Goal: Task Accomplishment & Management: Complete application form

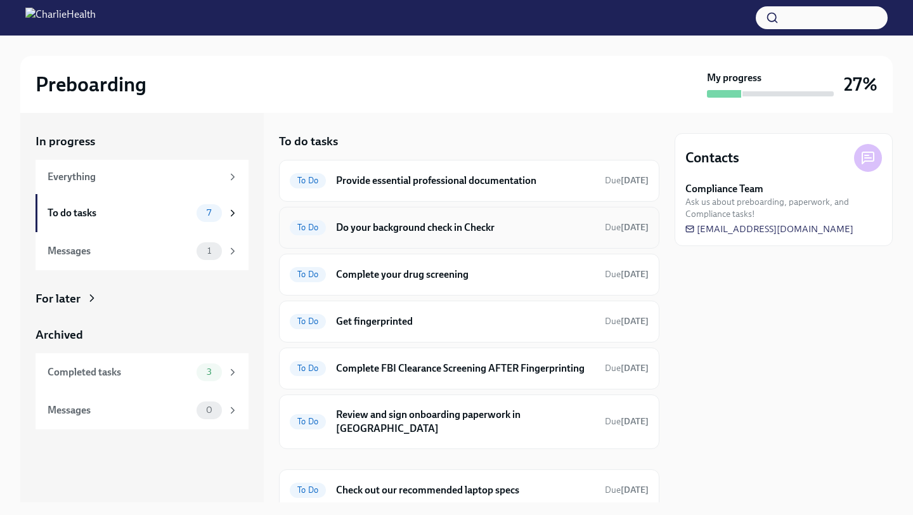
click at [469, 226] on h6 "Do your background check in Checkr" at bounding box center [465, 228] width 259 height 14
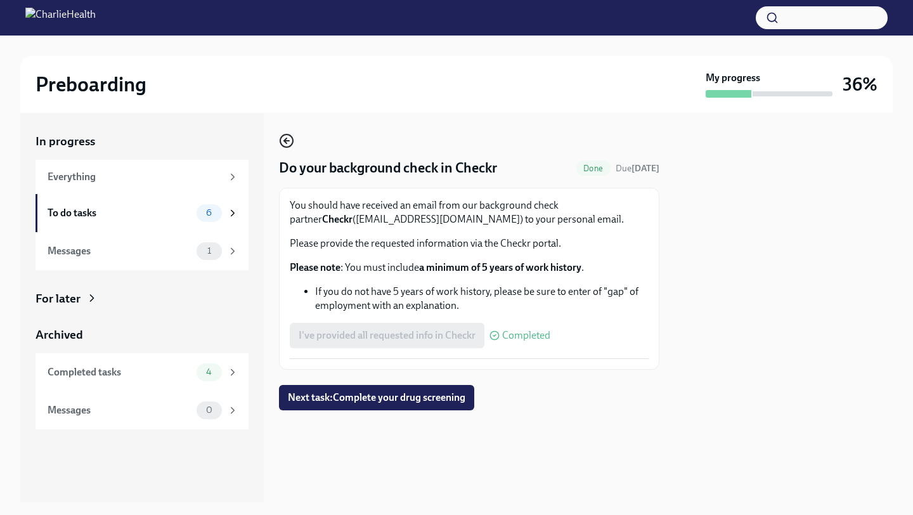
click at [281, 143] on icon "button" at bounding box center [286, 140] width 15 height 15
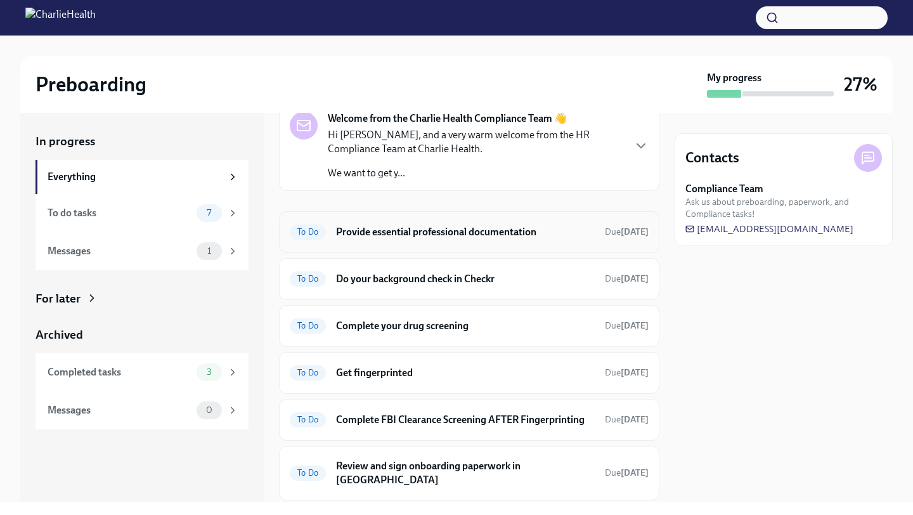
scroll to position [67, 0]
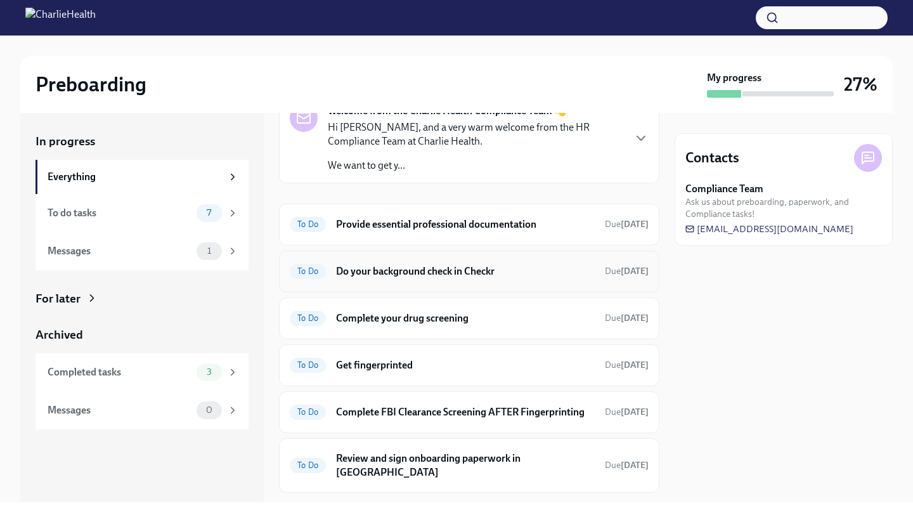
click at [490, 269] on h6 "Do your background check in Checkr" at bounding box center [465, 271] width 259 height 14
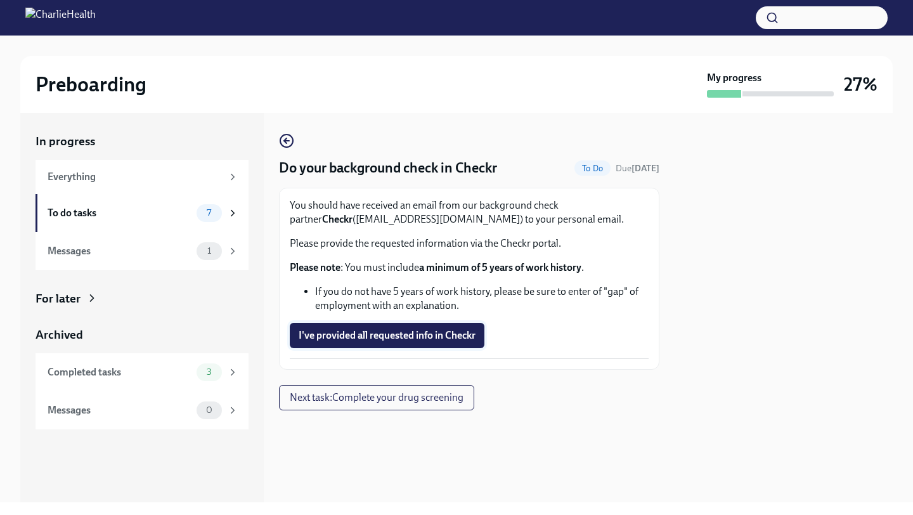
click at [421, 333] on span "I've provided all requested info in Checkr" at bounding box center [387, 335] width 177 height 13
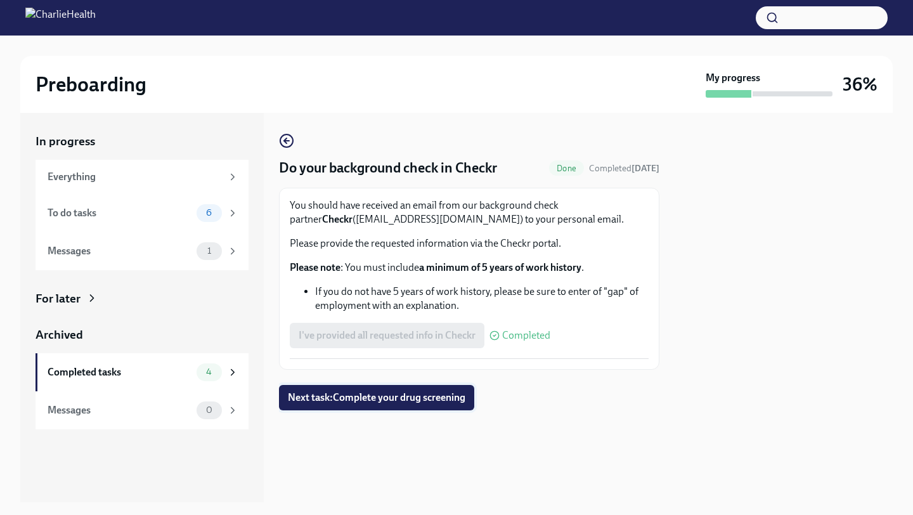
click at [436, 392] on span "Next task : Complete your drug screening" at bounding box center [376, 397] width 177 height 13
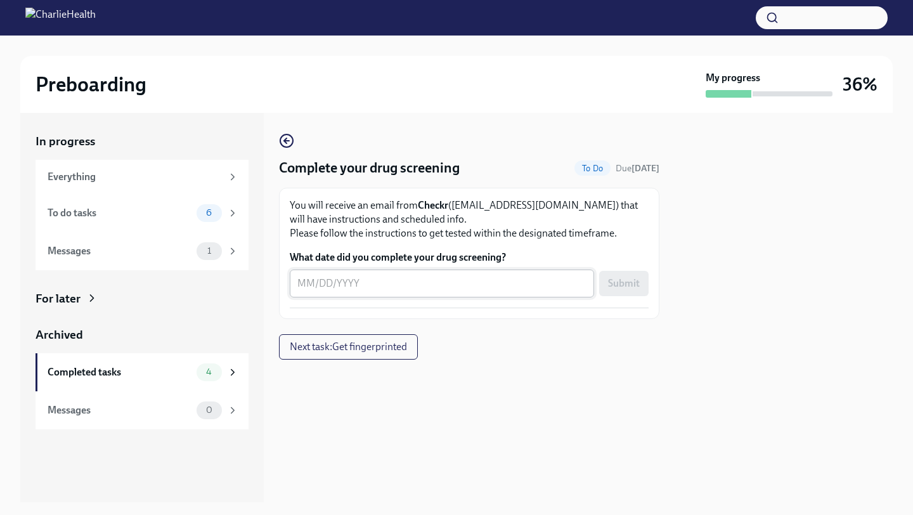
click at [418, 285] on textarea "What date did you complete your drug screening?" at bounding box center [441, 283] width 289 height 15
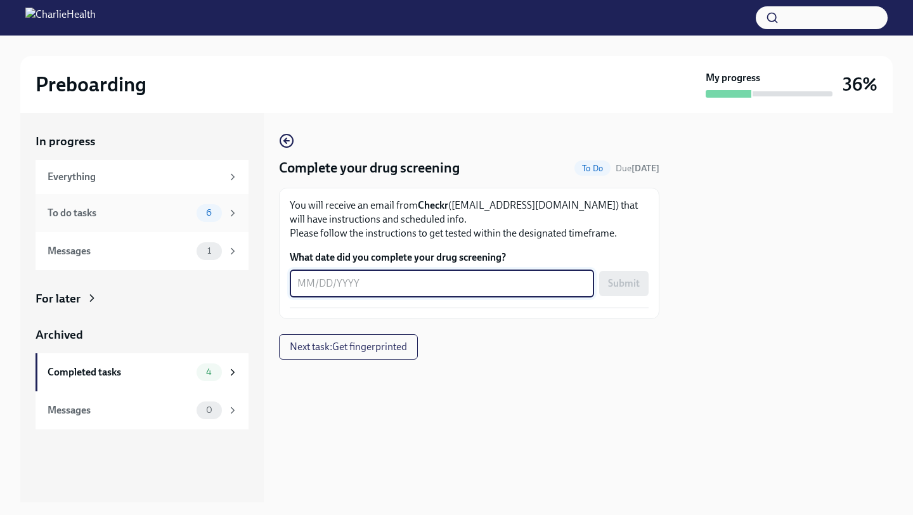
click at [213, 209] on span "6" at bounding box center [208, 213] width 21 height 10
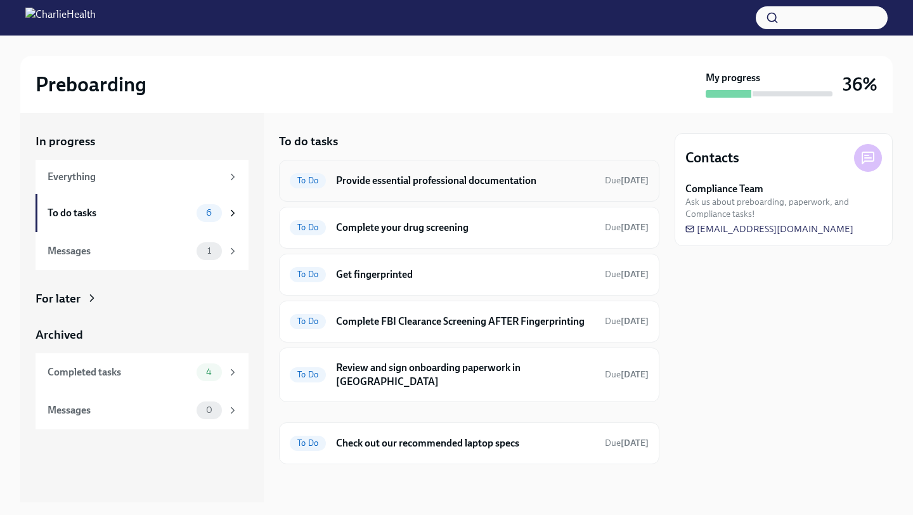
click at [457, 187] on h6 "Provide essential professional documentation" at bounding box center [465, 181] width 259 height 14
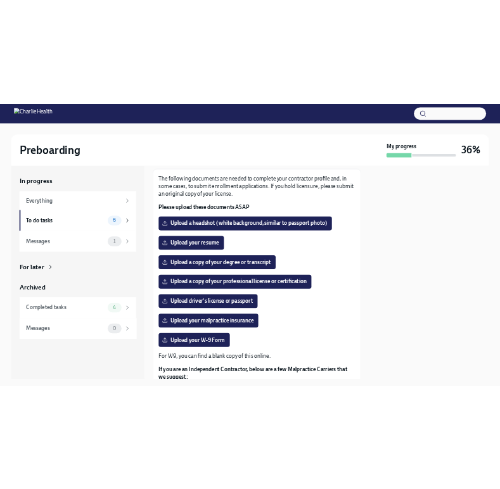
scroll to position [68, 0]
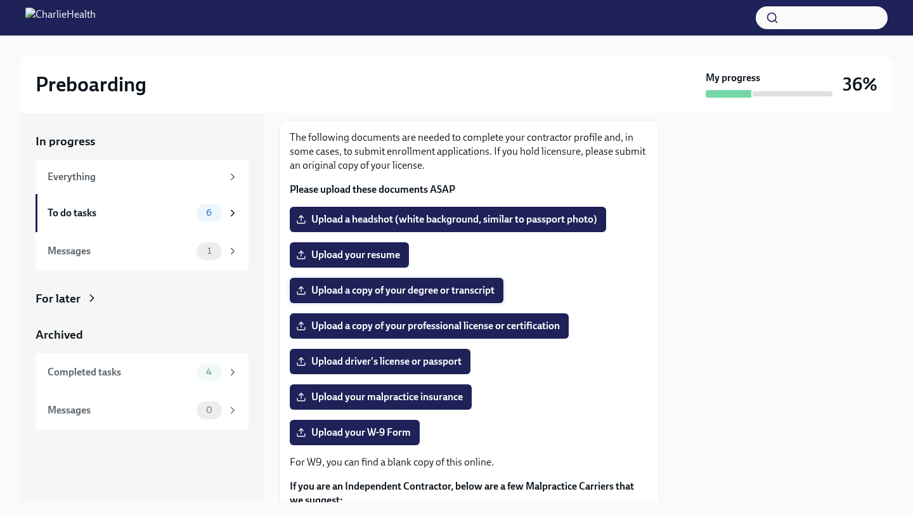
click at [429, 294] on span "Upload a copy of your degree or transcript" at bounding box center [397, 290] width 196 height 13
click at [0, 0] on input "Upload a copy of your degree or transcript" at bounding box center [0, 0] width 0 height 0
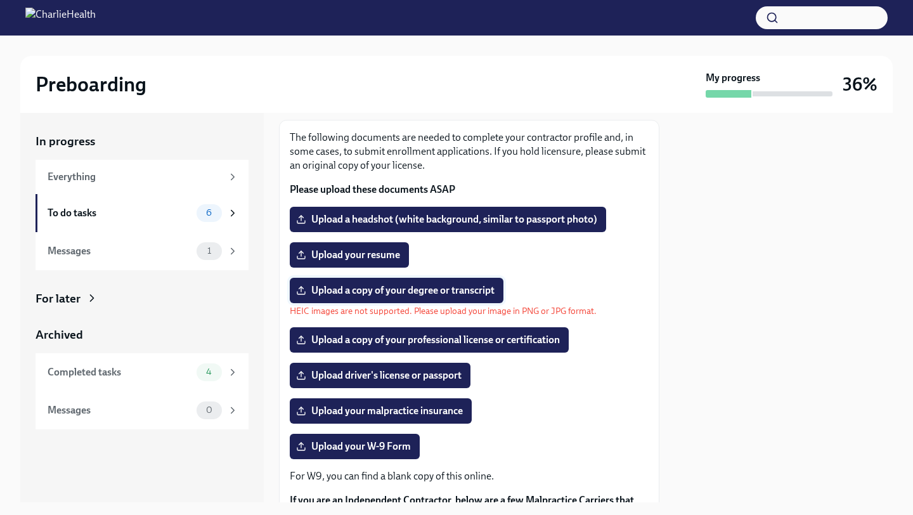
click at [456, 291] on span "Upload a copy of your degree or transcript" at bounding box center [397, 290] width 196 height 13
click at [0, 0] on input "Upload a copy of your degree or transcript" at bounding box center [0, 0] width 0 height 0
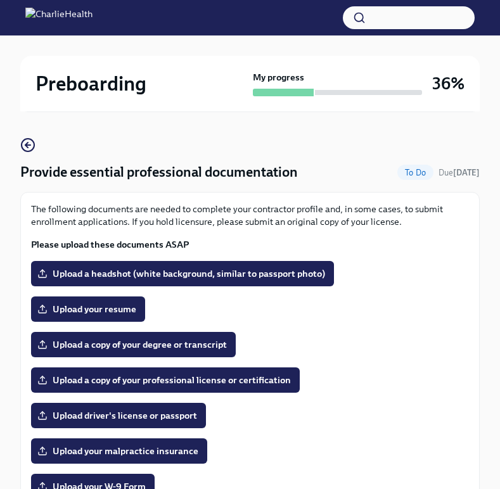
scroll to position [63, 0]
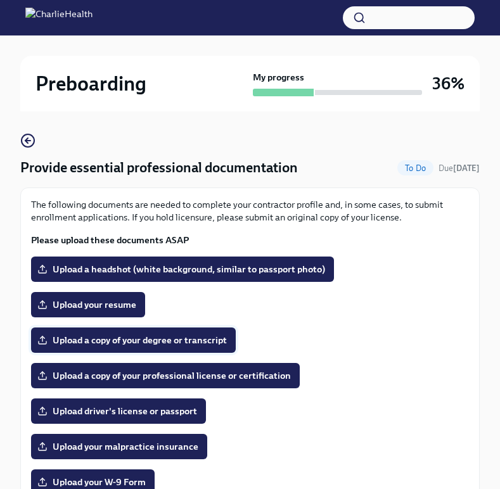
click at [190, 337] on span "Upload a copy of your degree or transcript" at bounding box center [133, 340] width 187 height 13
click at [0, 0] on input "Upload a copy of your degree or transcript" at bounding box center [0, 0] width 0 height 0
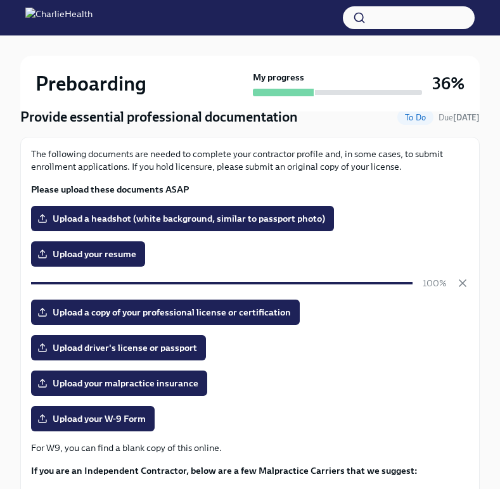
scroll to position [119, 0]
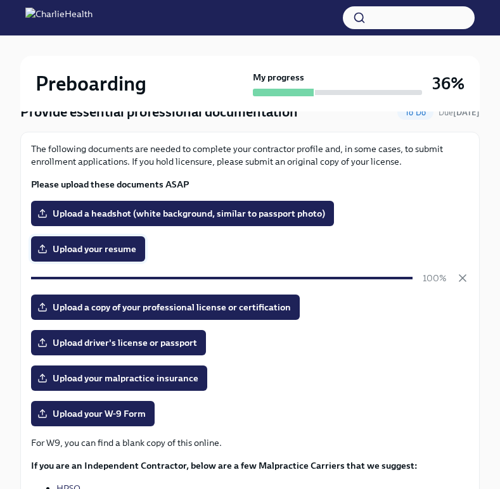
click at [106, 247] on span "Upload your resume" at bounding box center [88, 249] width 96 height 13
click at [0, 0] on input "Upload your resume" at bounding box center [0, 0] width 0 height 0
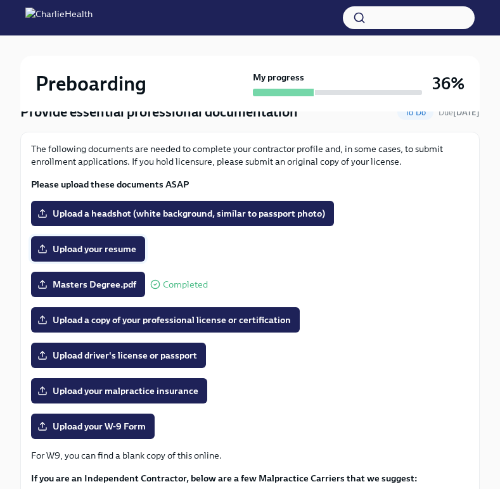
click at [97, 249] on span "Upload your resume" at bounding box center [88, 249] width 96 height 13
click at [0, 0] on input "Upload your resume" at bounding box center [0, 0] width 0 height 0
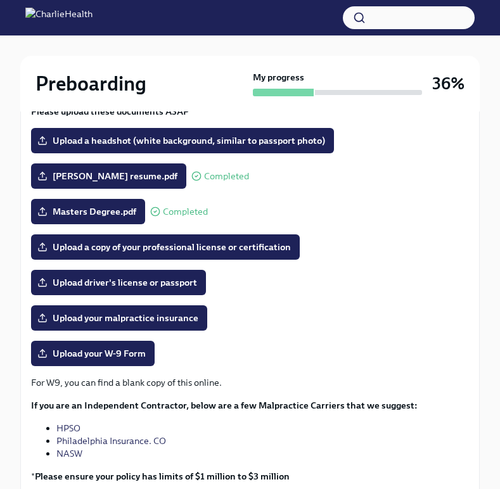
scroll to position [191, 0]
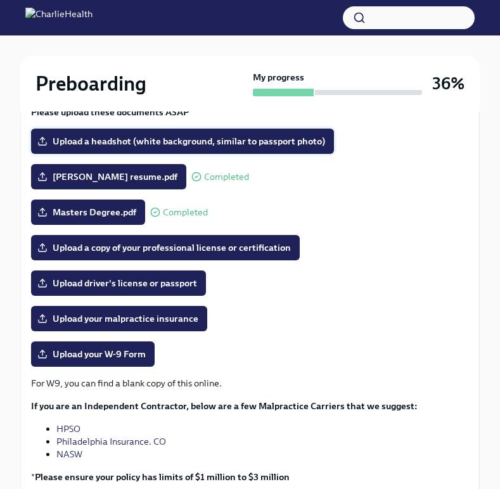
click at [205, 137] on span "Upload a headshot (white background, similar to passport photo)" at bounding box center [182, 141] width 285 height 13
click at [0, 0] on input "Upload a headshot (white background, similar to passport photo)" at bounding box center [0, 0] width 0 height 0
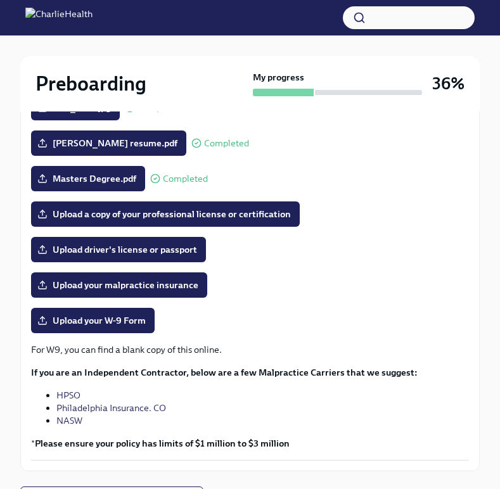
scroll to position [227, 0]
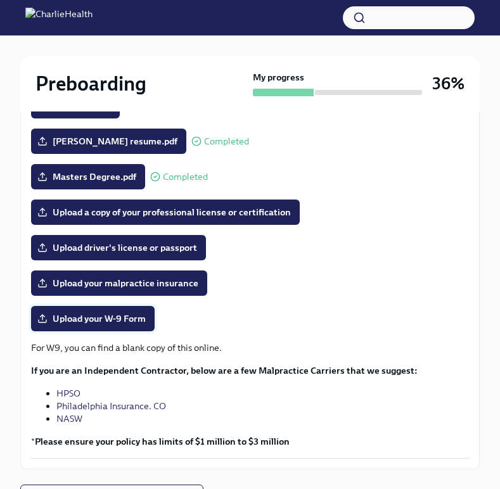
click at [136, 318] on span "Upload your W-9 Form" at bounding box center [93, 319] width 106 height 13
click at [0, 0] on input "Upload your W-9 Form" at bounding box center [0, 0] width 0 height 0
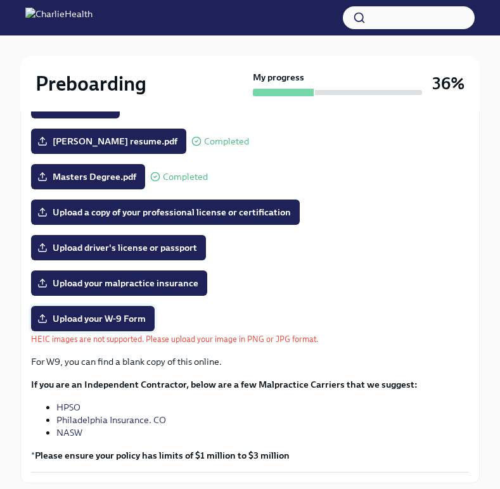
click at [119, 316] on span "Upload your W-9 Form" at bounding box center [93, 319] width 106 height 13
click at [0, 0] on input "Upload your W-9 Form" at bounding box center [0, 0] width 0 height 0
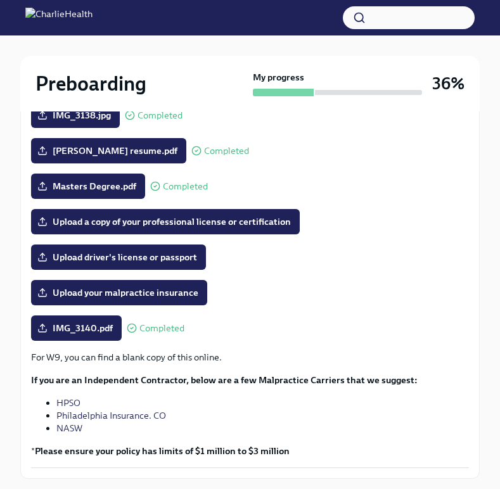
scroll to position [217, 0]
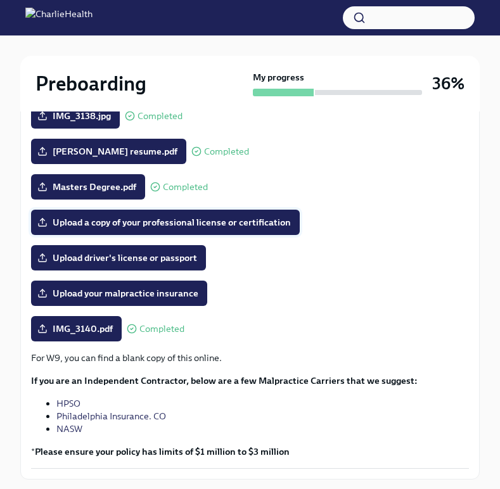
click at [191, 221] on span "Upload a copy of your professional license or certification" at bounding box center [165, 222] width 251 height 13
click at [0, 0] on input "Upload a copy of your professional license or certification" at bounding box center [0, 0] width 0 height 0
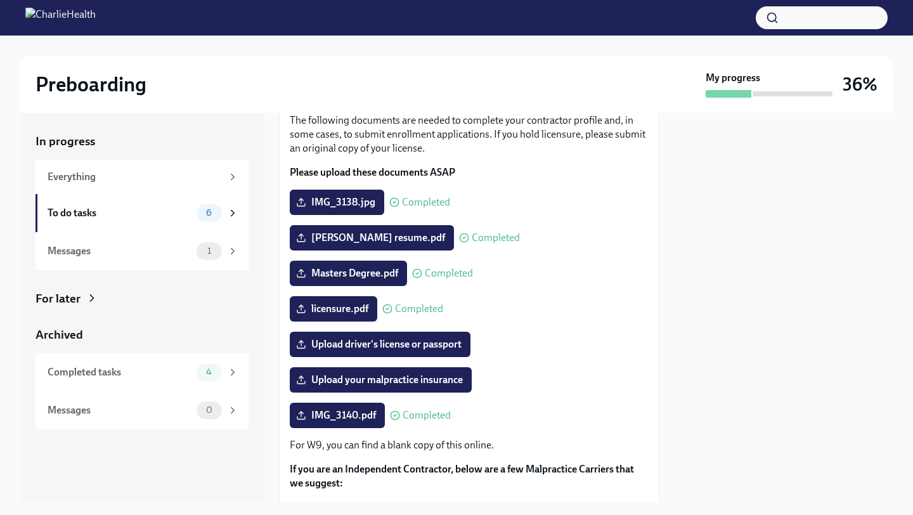
scroll to position [134, 0]
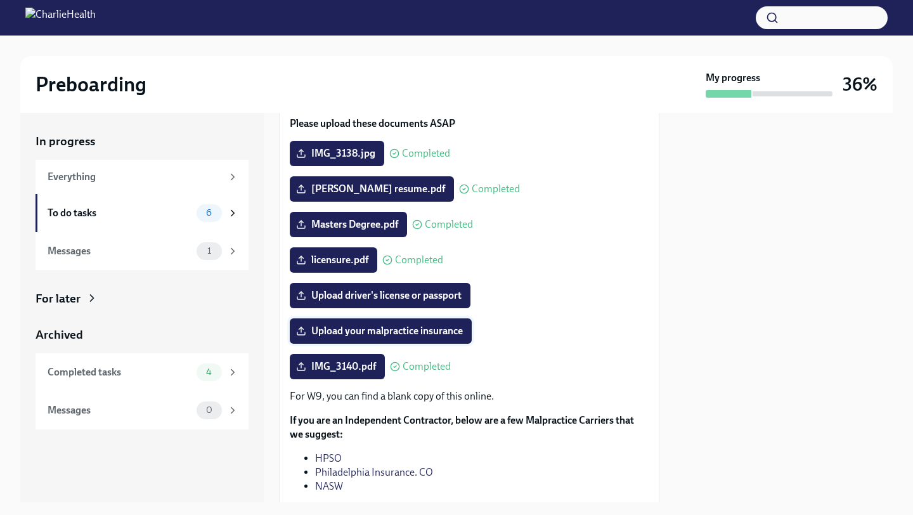
click at [438, 333] on span "Upload your malpractice insurance" at bounding box center [381, 331] width 164 height 13
click at [0, 0] on input "Upload your malpractice insurance" at bounding box center [0, 0] width 0 height 0
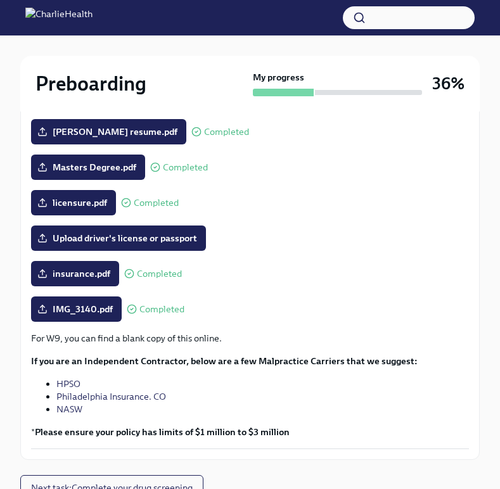
scroll to position [248, 0]
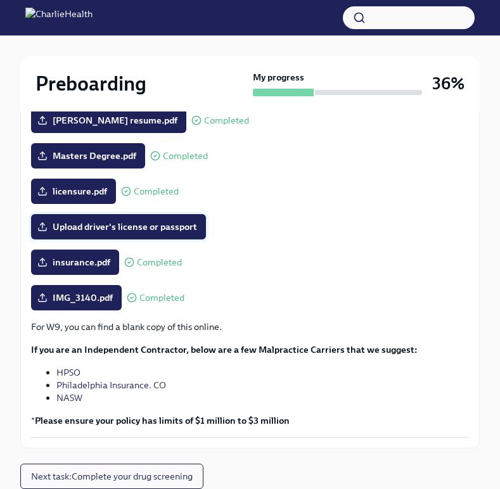
click at [158, 222] on span "Upload driver's license or passport" at bounding box center [118, 227] width 157 height 13
click at [0, 0] on input "Upload driver's license or passport" at bounding box center [0, 0] width 0 height 0
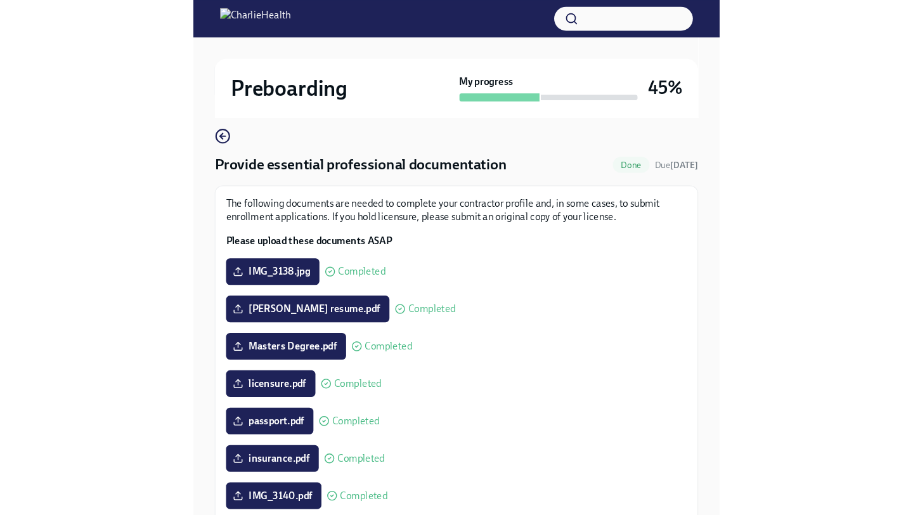
scroll to position [0, 0]
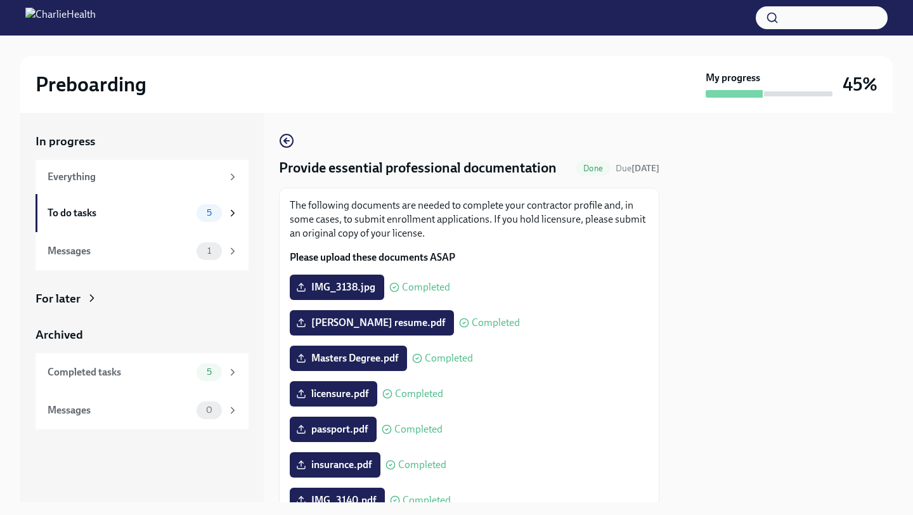
click at [682, 370] on div at bounding box center [783, 307] width 218 height 389
click at [176, 246] on div "Messages" at bounding box center [120, 251] width 144 height 14
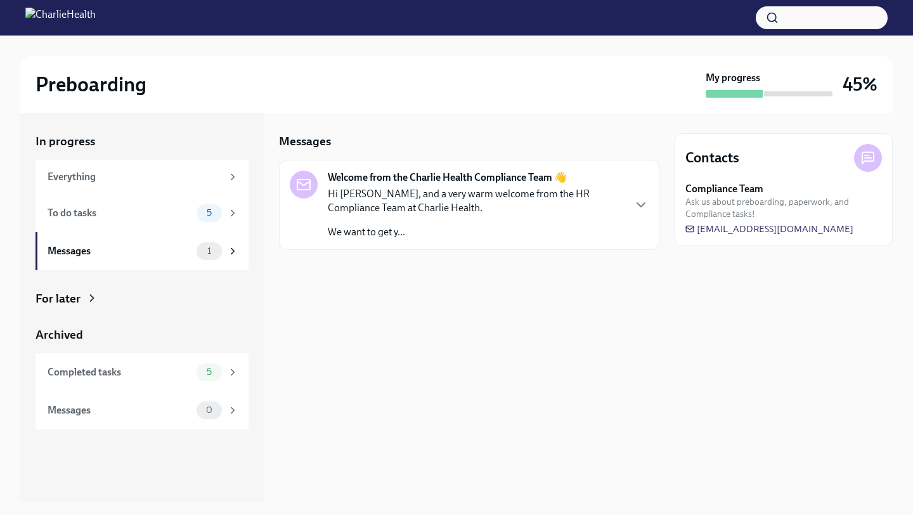
click at [421, 223] on div "Hi Heather, and a very warm welcome from the HR Compliance Team at Charlie Heal…" at bounding box center [475, 213] width 295 height 52
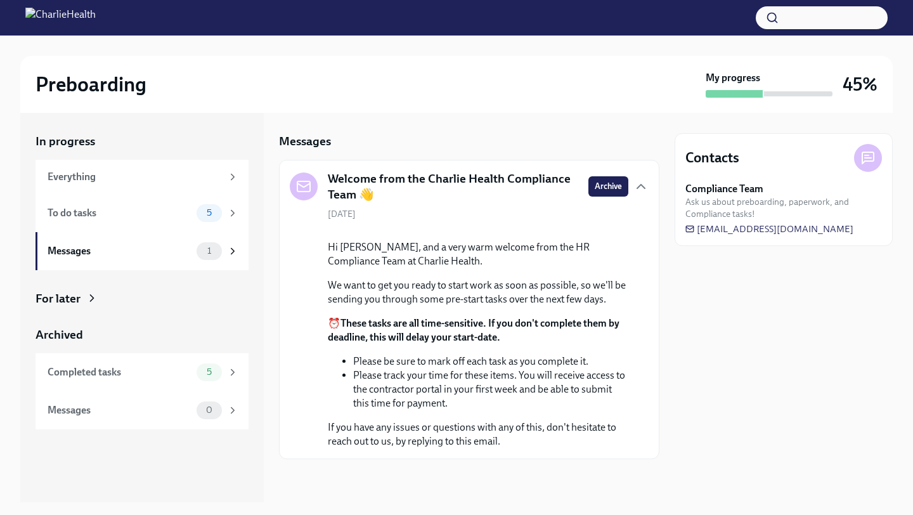
scroll to position [84, 0]
click at [117, 211] on div "To do tasks" at bounding box center [120, 213] width 144 height 14
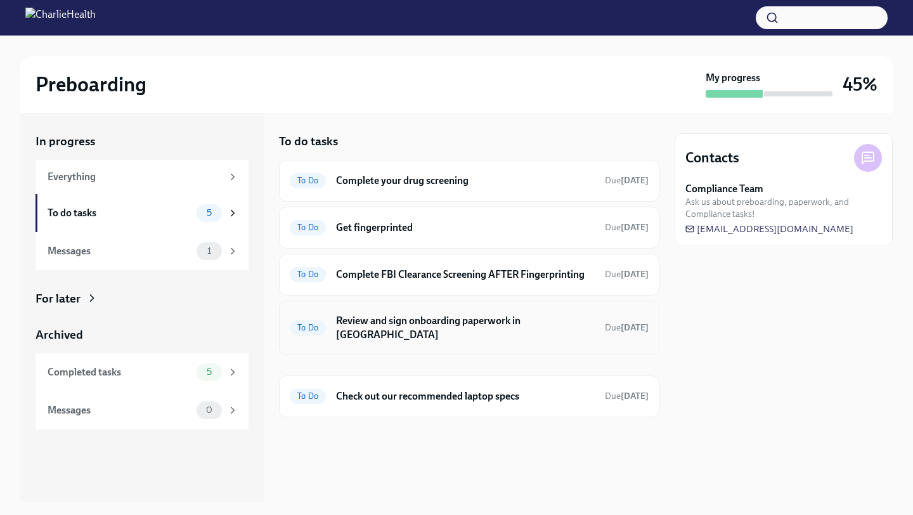
click at [544, 323] on h6 "Review and sign onboarding paperwork in [GEOGRAPHIC_DATA]" at bounding box center [465, 328] width 259 height 28
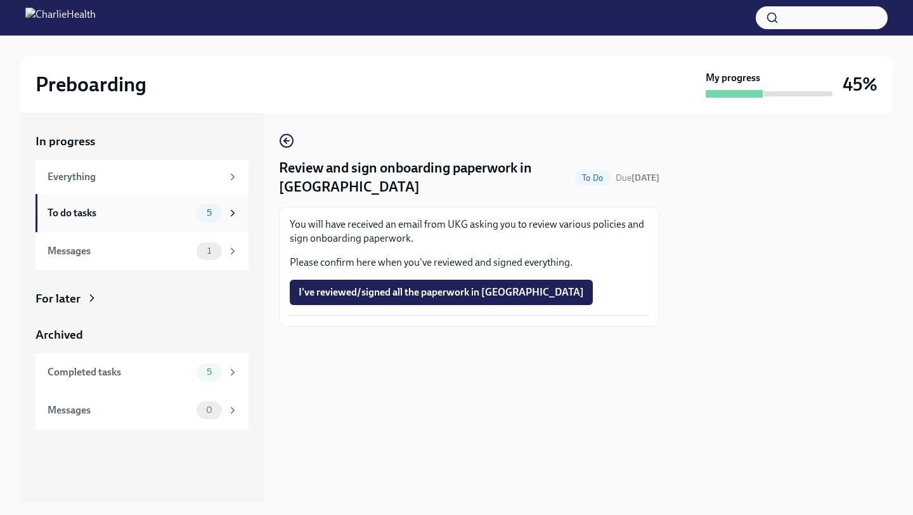
click at [181, 219] on div "To do tasks" at bounding box center [120, 213] width 144 height 14
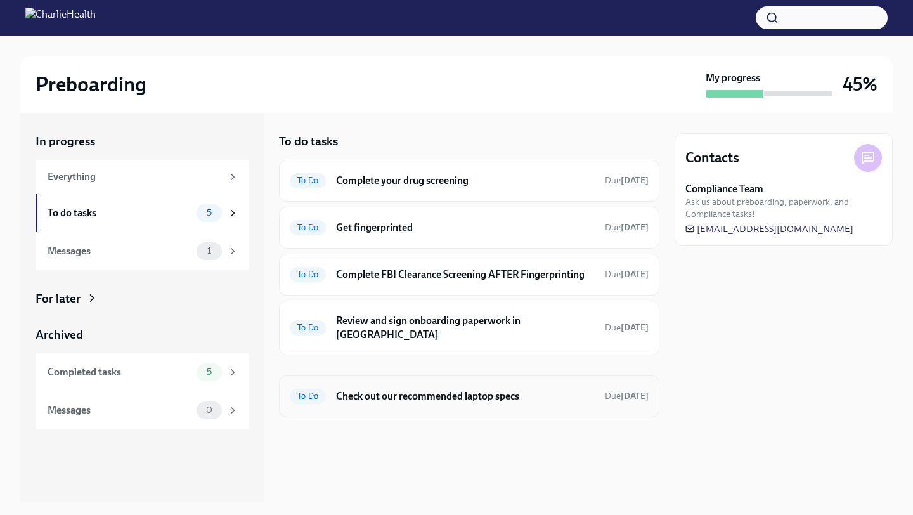
click at [490, 389] on h6 "Check out our recommended laptop specs" at bounding box center [465, 396] width 259 height 14
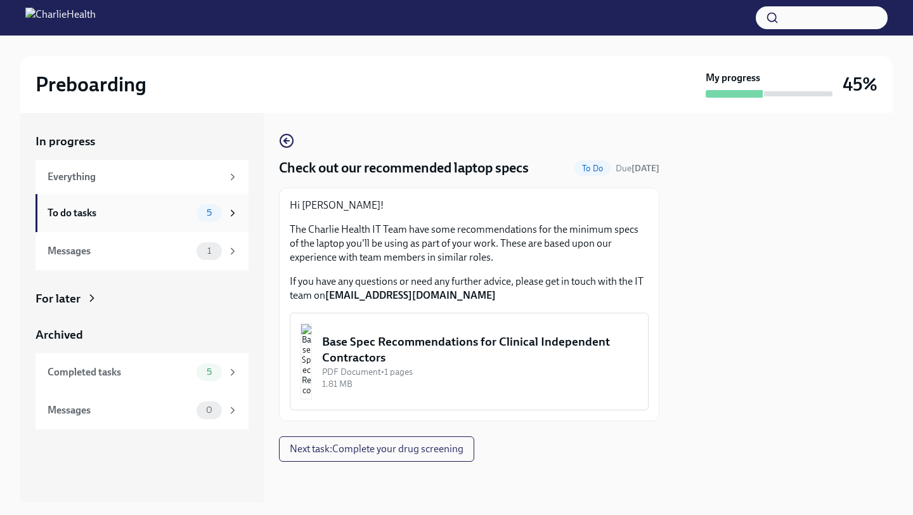
click at [98, 210] on div "To do tasks" at bounding box center [120, 213] width 144 height 14
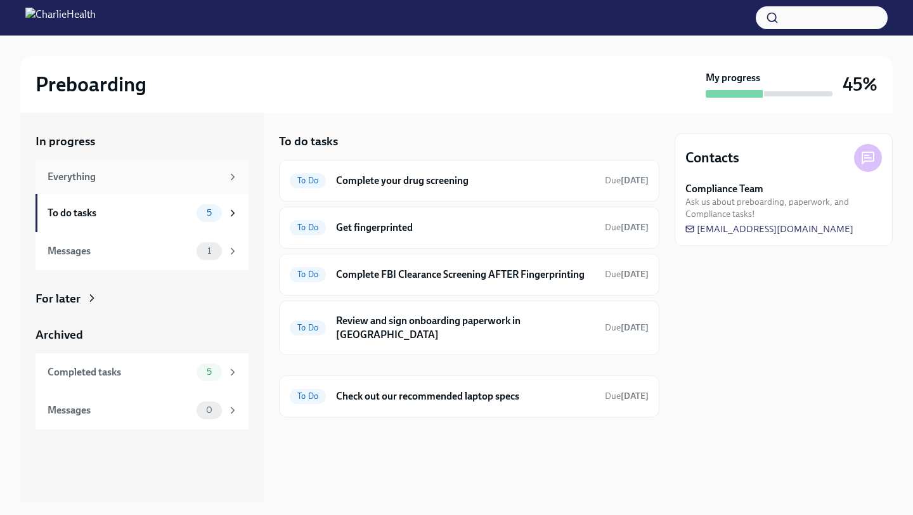
click at [116, 183] on div "Everything" at bounding box center [141, 177] width 213 height 34
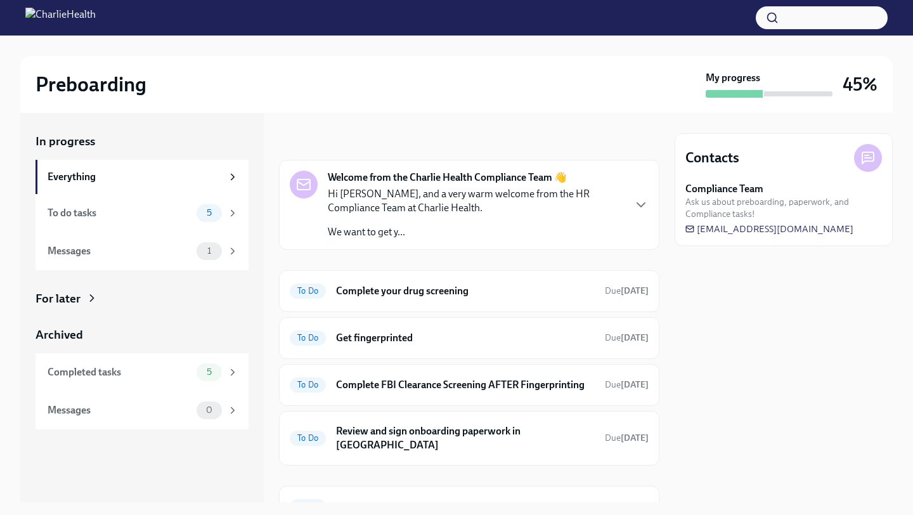
scroll to position [53, 0]
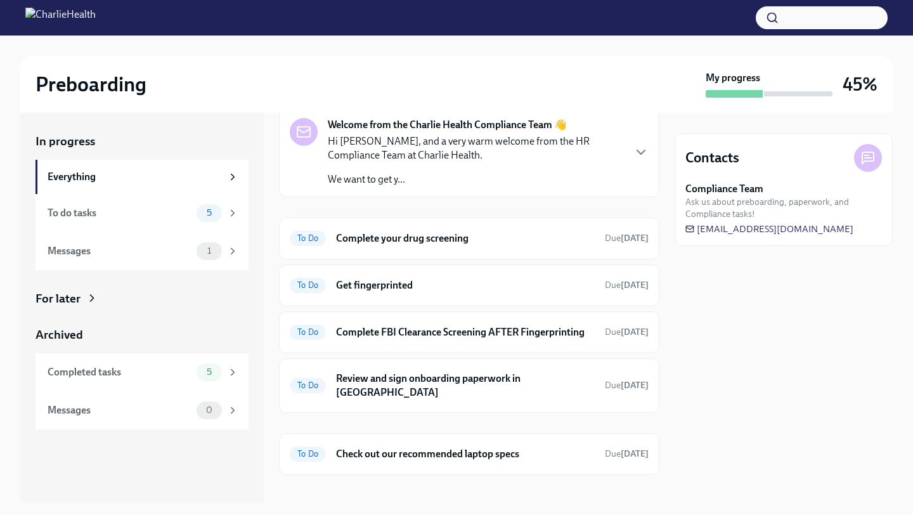
click at [422, 240] on h6 "Complete your drug screening" at bounding box center [465, 238] width 259 height 14
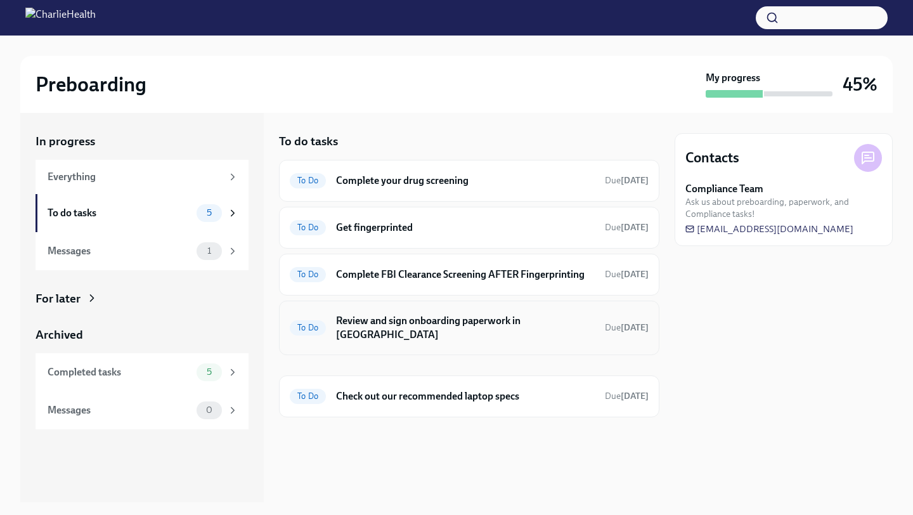
click at [436, 319] on h6 "Review and sign onboarding paperwork in [GEOGRAPHIC_DATA]" at bounding box center [465, 328] width 259 height 28
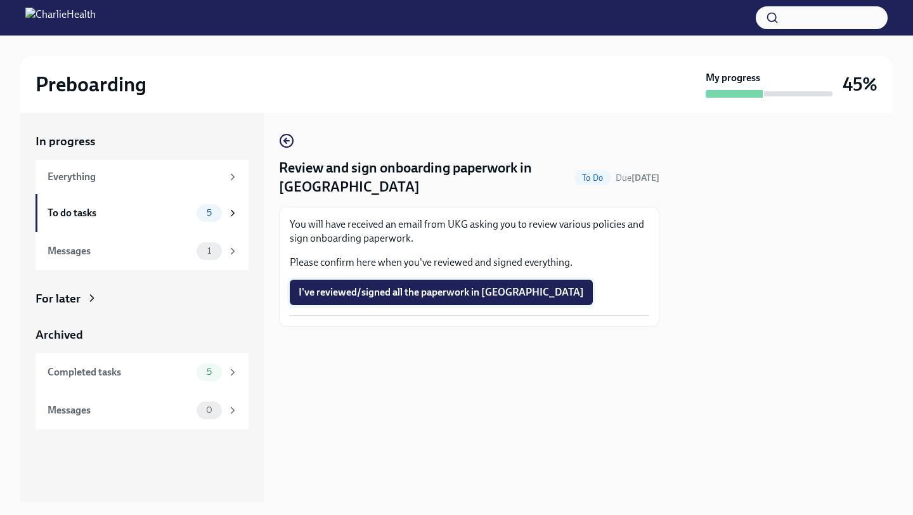
click at [403, 295] on span "I've reviewed/signed all the paperwork in [GEOGRAPHIC_DATA]" at bounding box center [441, 292] width 285 height 13
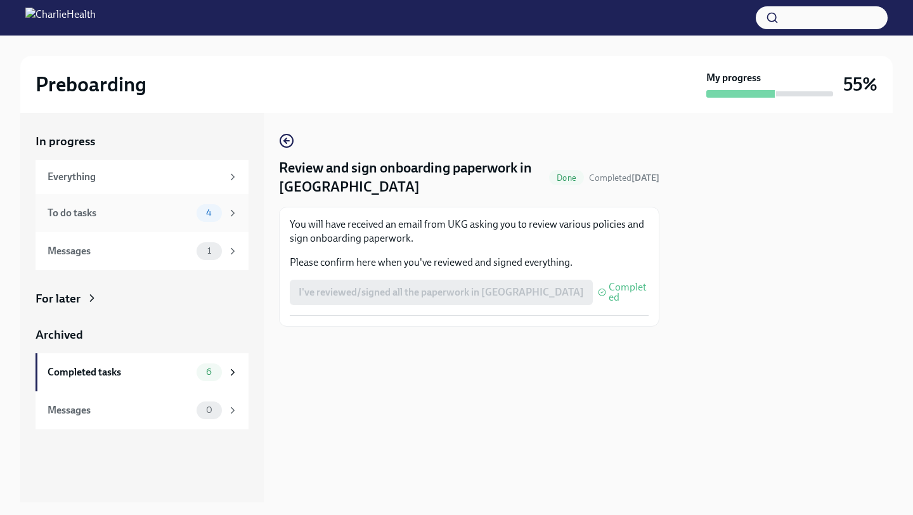
click at [123, 213] on div "To do tasks" at bounding box center [120, 213] width 144 height 14
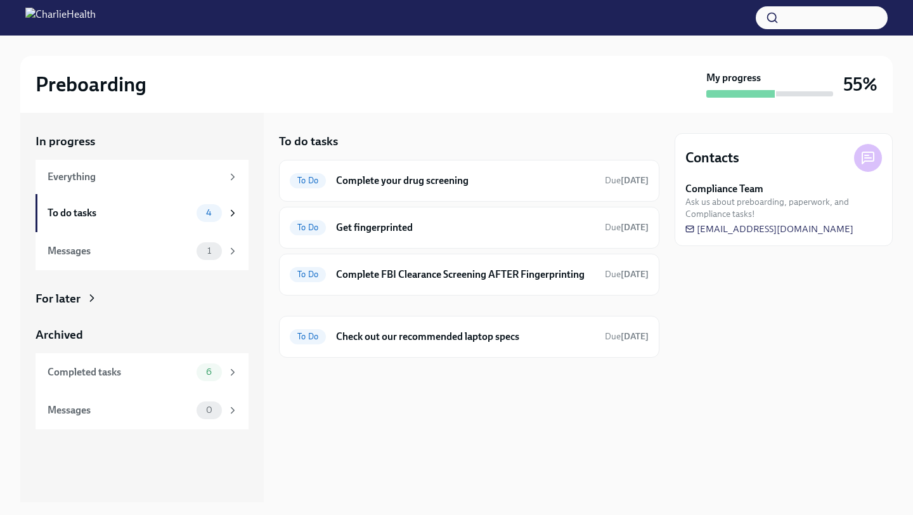
click at [475, 420] on div "To do tasks To Do Complete your drug screening Due in 4 days To Do Get fingerpr…" at bounding box center [469, 307] width 380 height 389
click at [484, 335] on h6 "Check out our recommended laptop specs" at bounding box center [465, 337] width 259 height 14
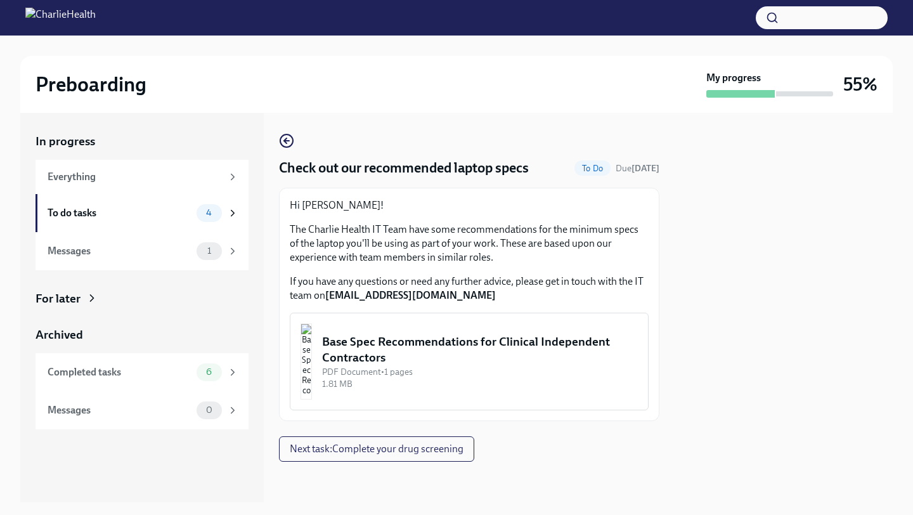
click at [529, 453] on div "Check out our recommended laptop specs To Do Due in 4 days Hi Heather! The Char…" at bounding box center [469, 297] width 380 height 328
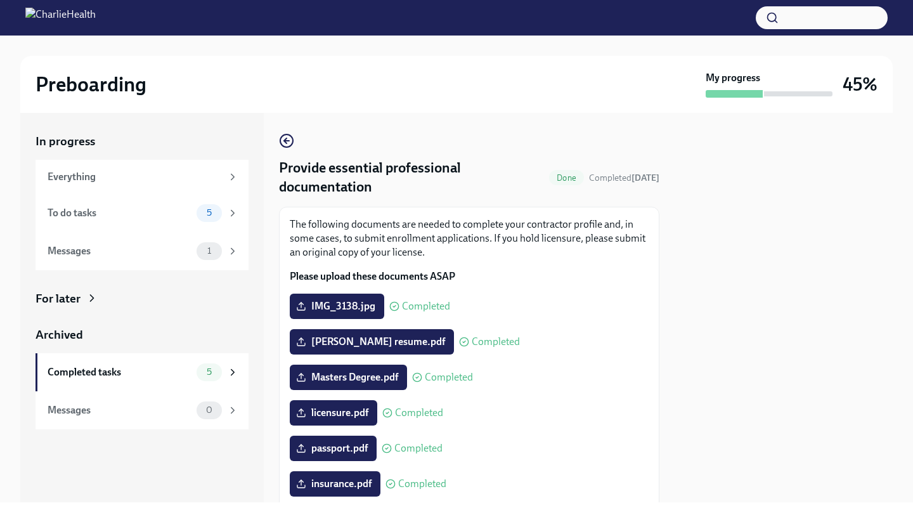
click at [696, 367] on div at bounding box center [783, 307] width 218 height 389
click at [168, 207] on div "To do tasks" at bounding box center [120, 213] width 144 height 14
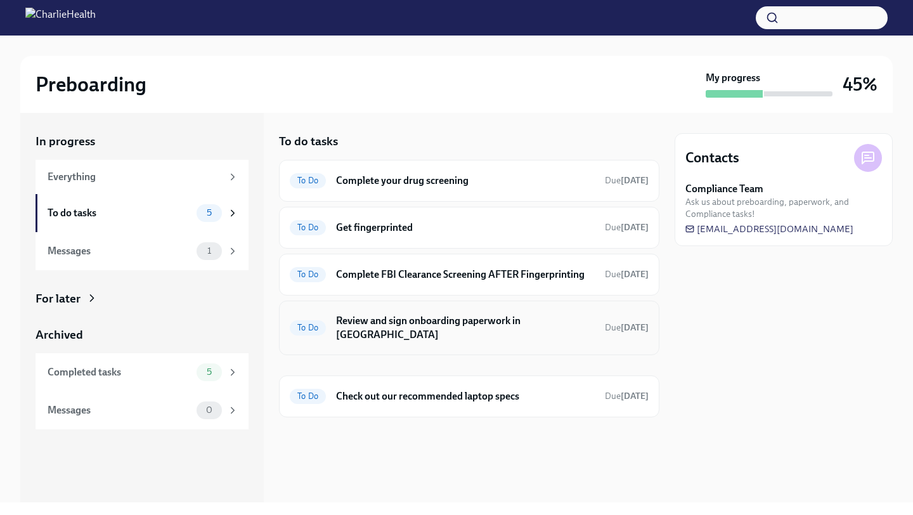
click at [437, 325] on h6 "Review and sign onboarding paperwork in [GEOGRAPHIC_DATA]" at bounding box center [465, 328] width 259 height 28
